Goal: Navigation & Orientation: Find specific page/section

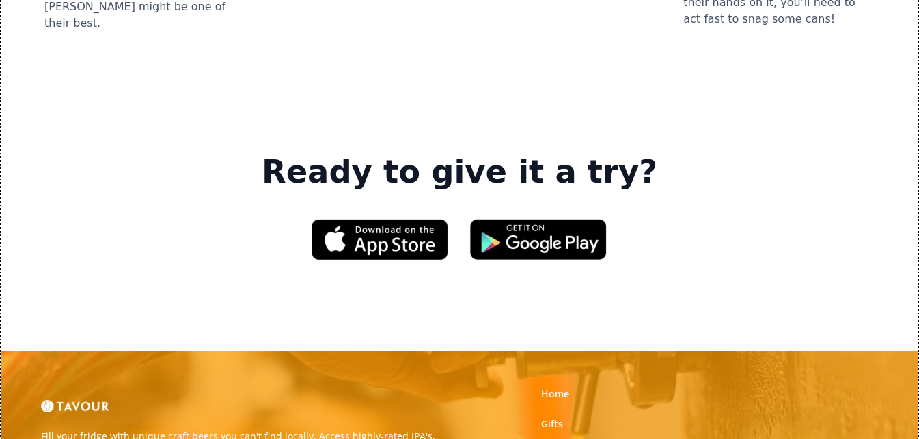
scroll to position [1982, 0]
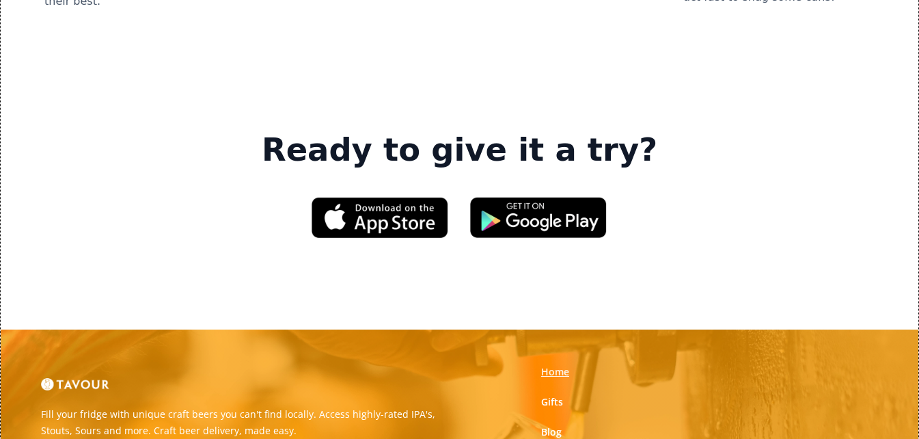
click at [558, 365] on link "Home" at bounding box center [555, 372] width 28 height 14
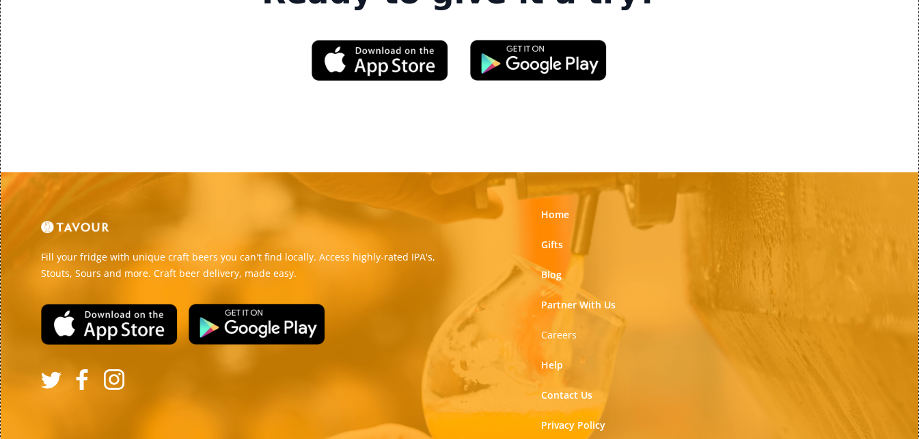
scroll to position [2147, 0]
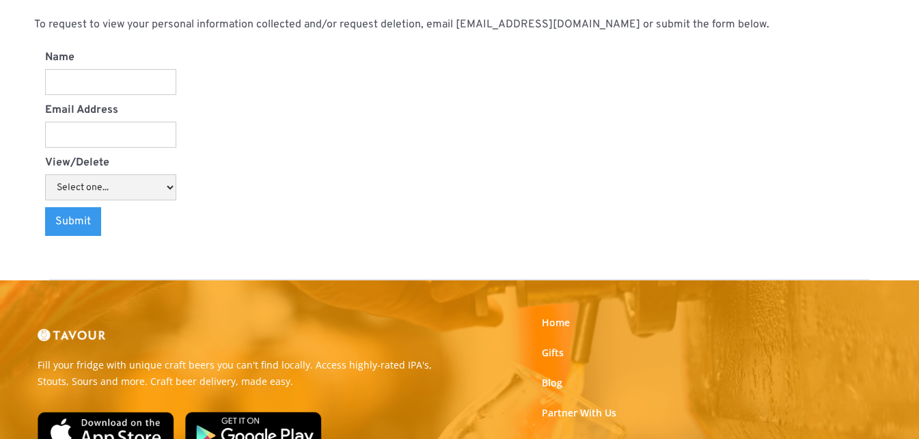
scroll to position [1883, 0]
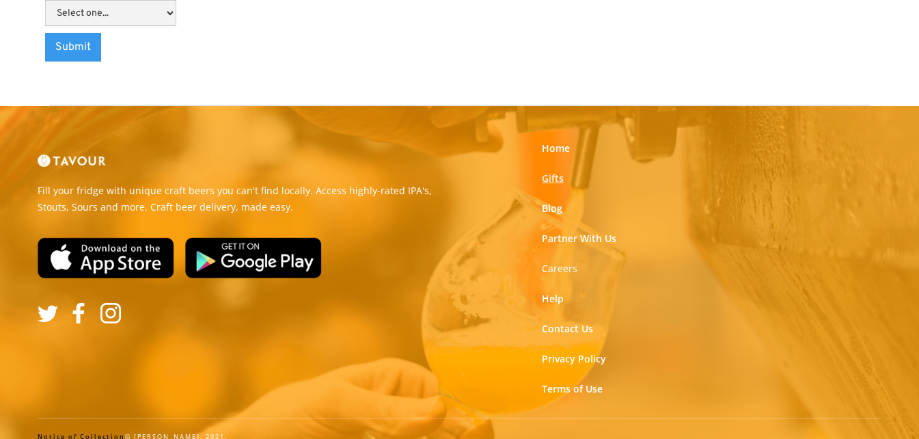
click at [551, 172] on link "Gifts" at bounding box center [553, 179] width 22 height 14
